Goal: Communication & Community: Answer question/provide support

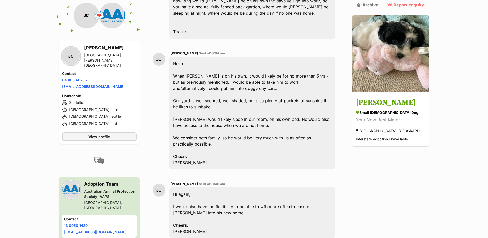
scroll to position [389, 0]
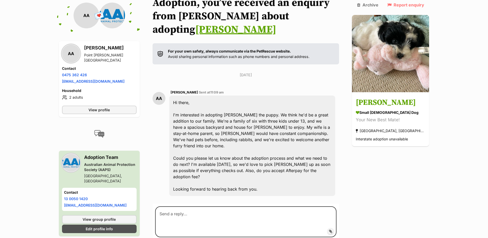
scroll to position [73, 0]
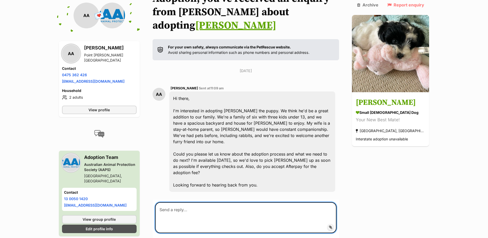
click at [176, 202] on textarea at bounding box center [246, 217] width 182 height 31
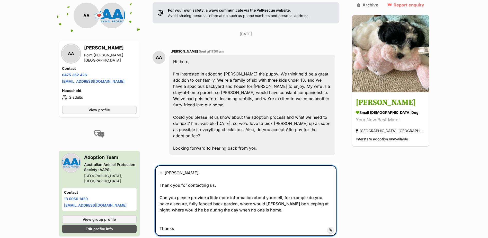
scroll to position [154, 0]
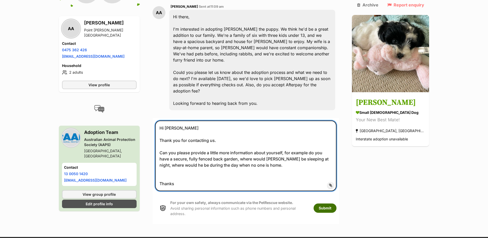
type textarea "Hi [PERSON_NAME] Thank you for contacting us. Can you please provide a little m…"
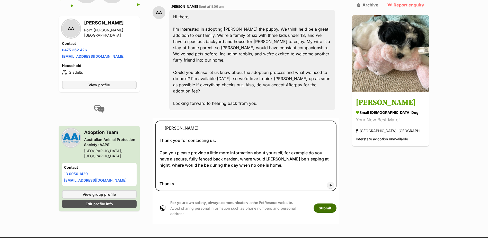
click at [337, 203] on button "Submit" at bounding box center [325, 207] width 23 height 9
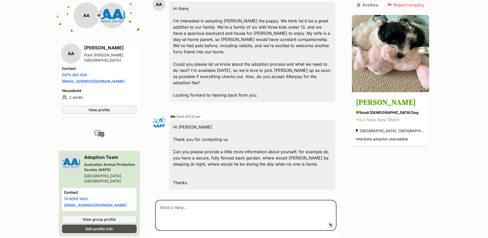
scroll to position [170, 0]
